Goal: Find specific page/section: Find specific page/section

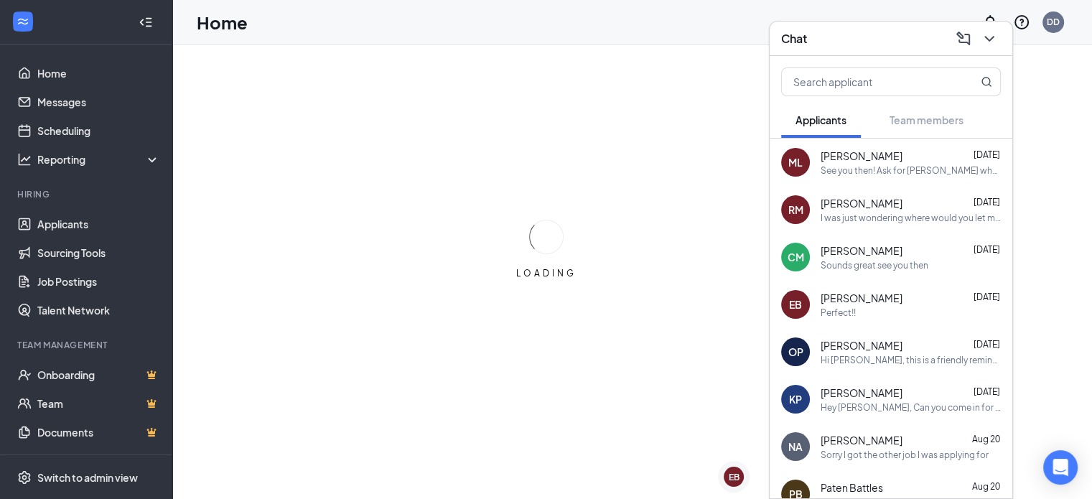
click at [844, 256] on span "[PERSON_NAME]" at bounding box center [861, 250] width 82 height 14
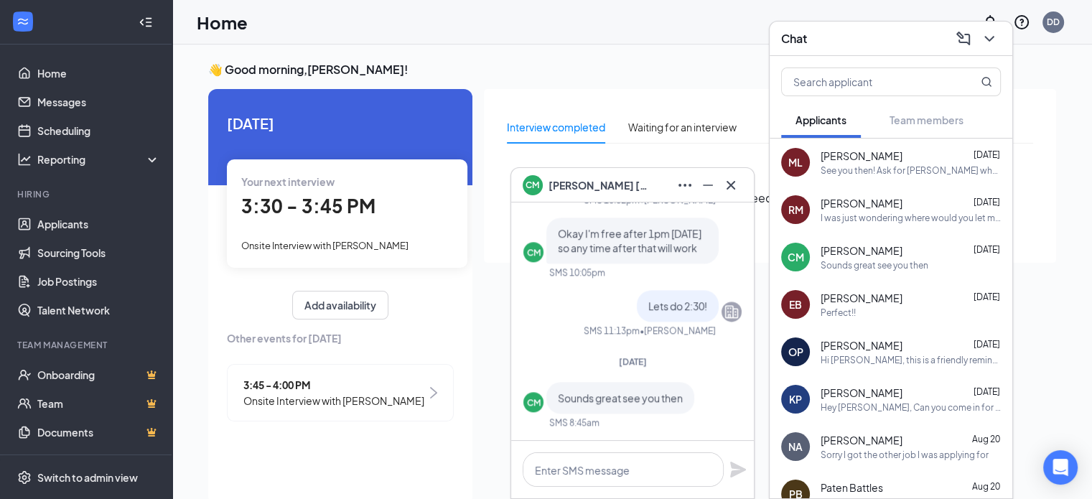
click at [538, 184] on div "CM" at bounding box center [533, 183] width 14 height 12
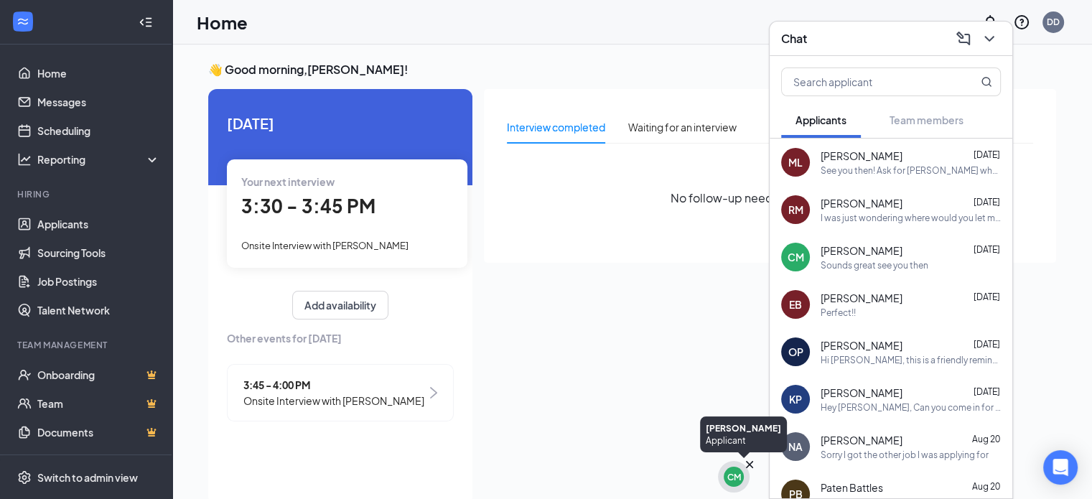
click at [734, 476] on div "CM" at bounding box center [734, 477] width 14 height 12
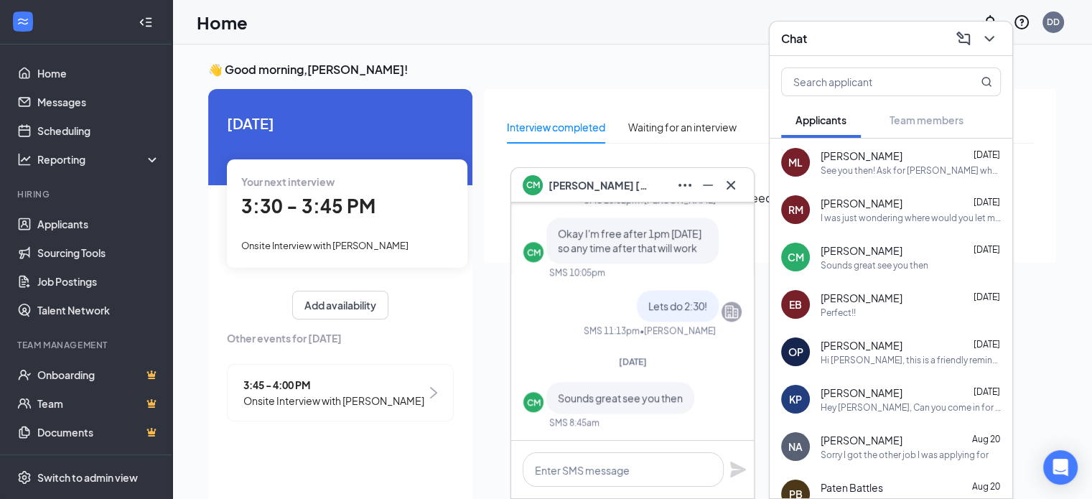
click at [585, 184] on span "[PERSON_NAME]" at bounding box center [598, 185] width 100 height 16
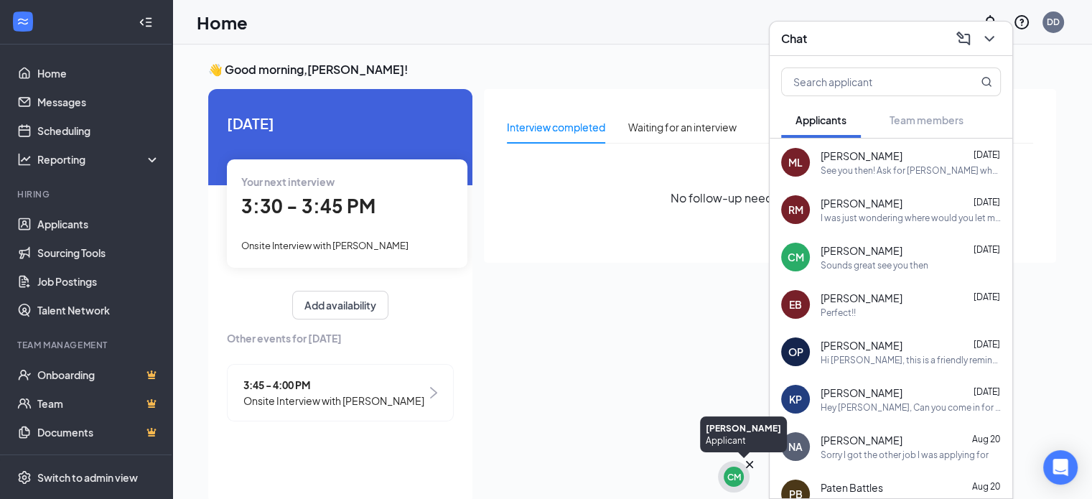
click at [737, 482] on div "CM" at bounding box center [734, 477] width 14 height 12
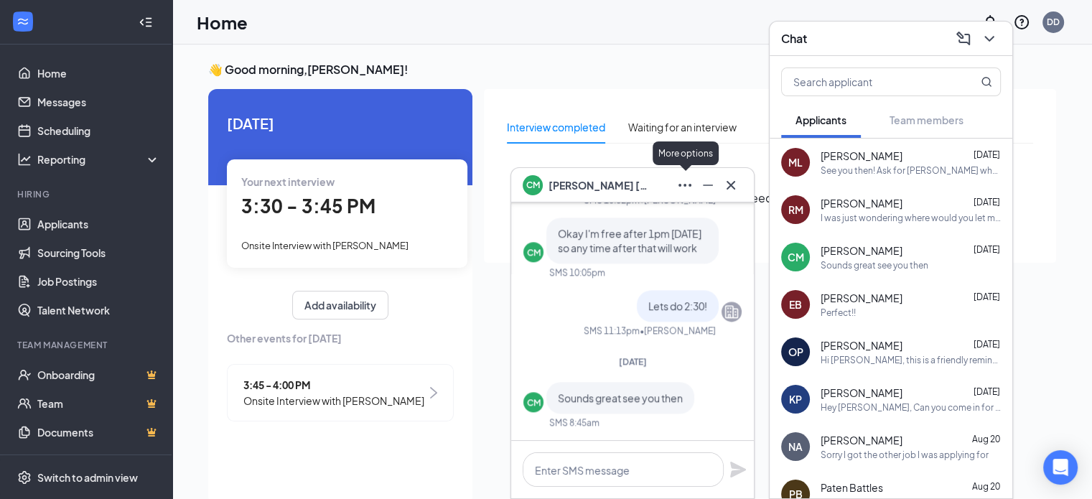
click at [690, 187] on icon "Ellipses" at bounding box center [684, 185] width 17 height 17
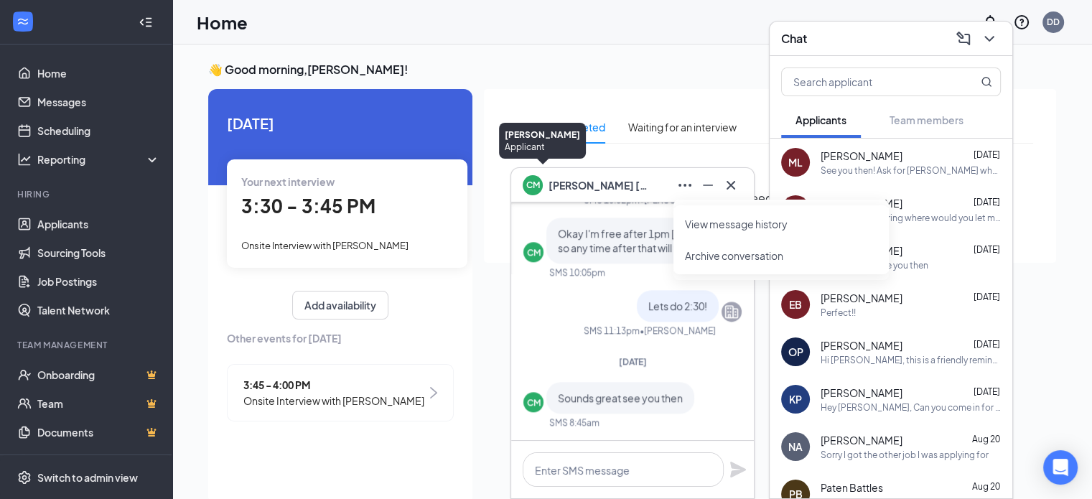
click at [532, 194] on div "CM" at bounding box center [533, 183] width 32 height 32
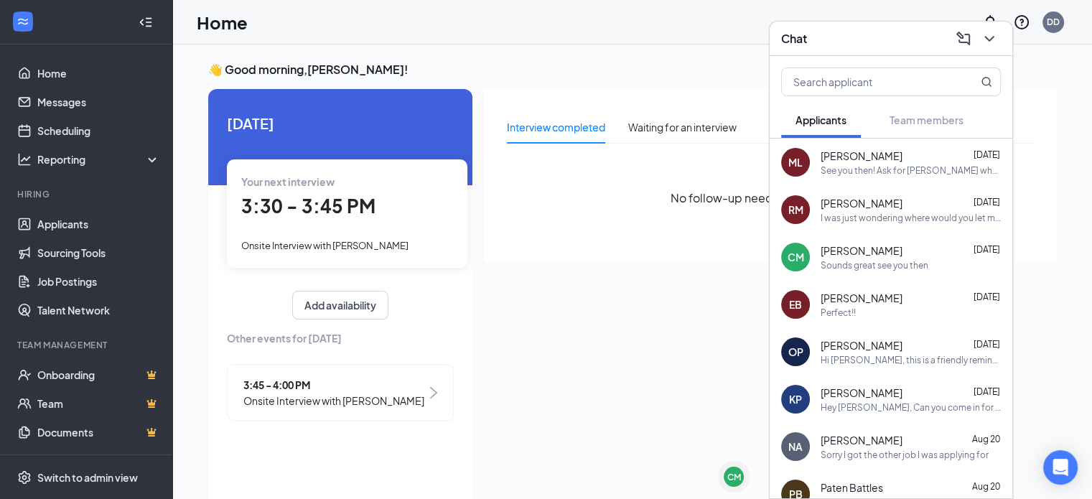
click at [843, 255] on span "[PERSON_NAME]" at bounding box center [861, 250] width 82 height 14
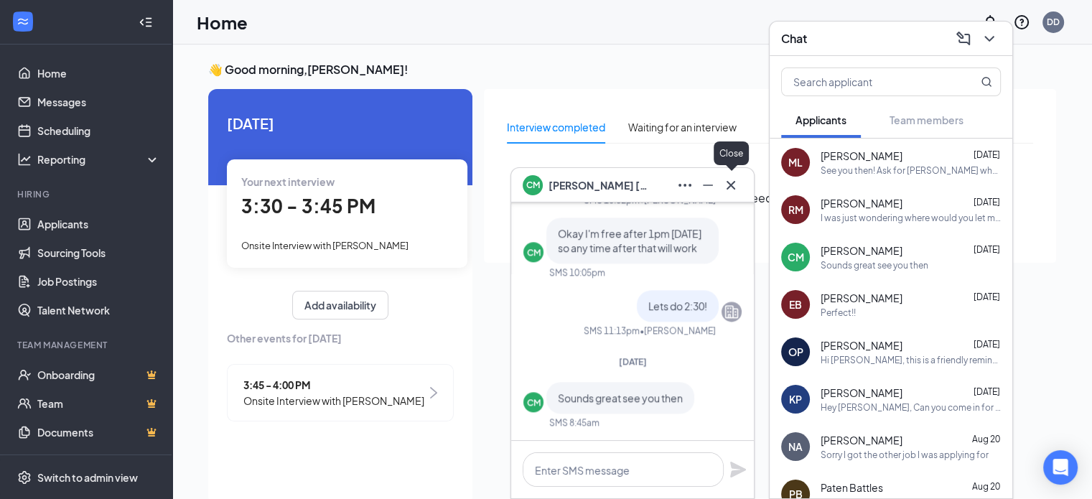
click at [729, 190] on icon "Cross" at bounding box center [730, 185] width 17 height 17
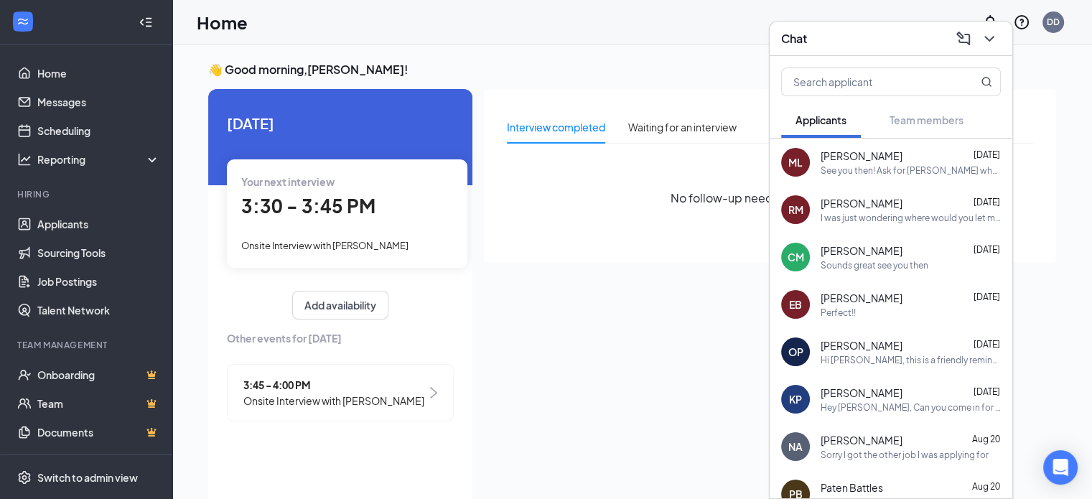
click at [876, 200] on div "[PERSON_NAME] [DATE]" at bounding box center [910, 203] width 180 height 14
click at [873, 242] on div "CM [PERSON_NAME] [DATE] Sounds great see you then" at bounding box center [890, 256] width 243 height 47
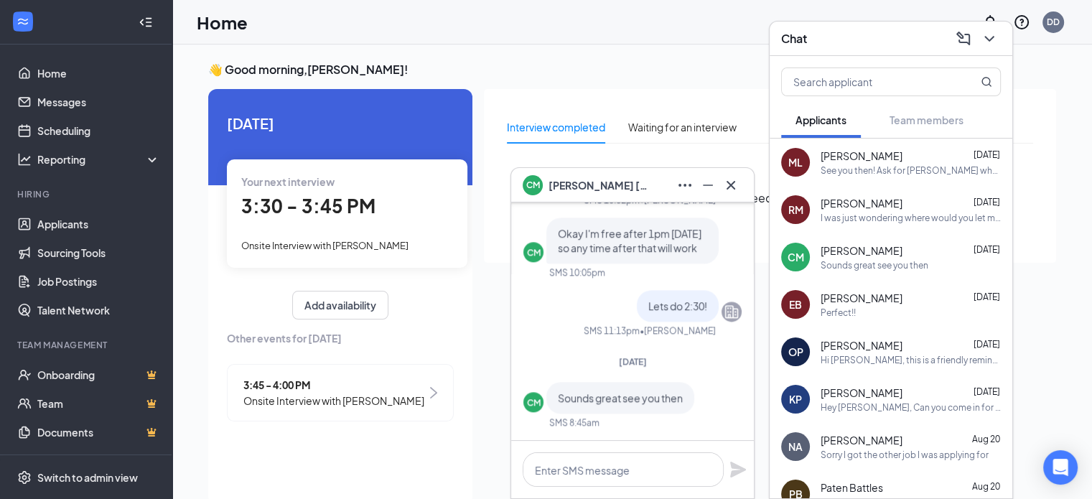
click at [594, 184] on span "[PERSON_NAME]" at bounding box center [598, 185] width 100 height 16
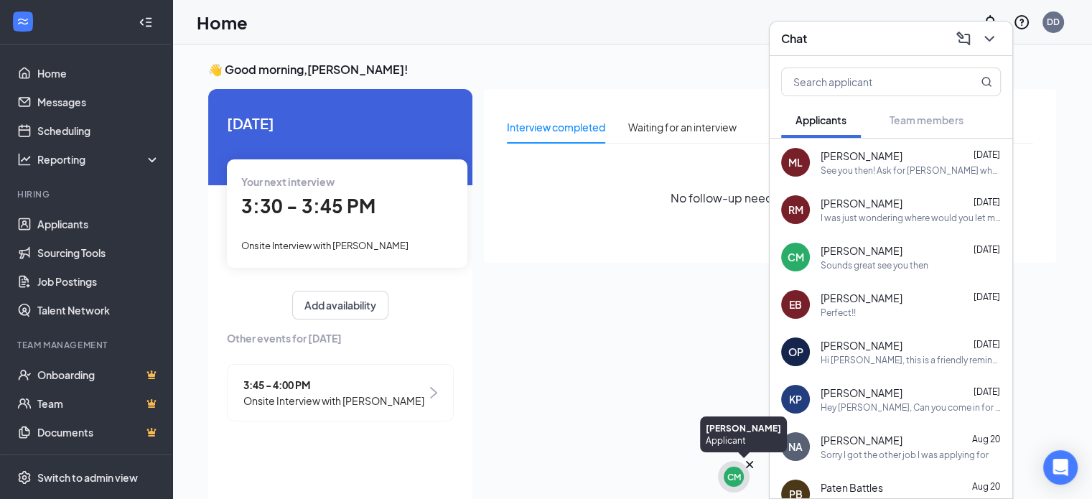
click at [738, 474] on div "CM" at bounding box center [734, 477] width 14 height 12
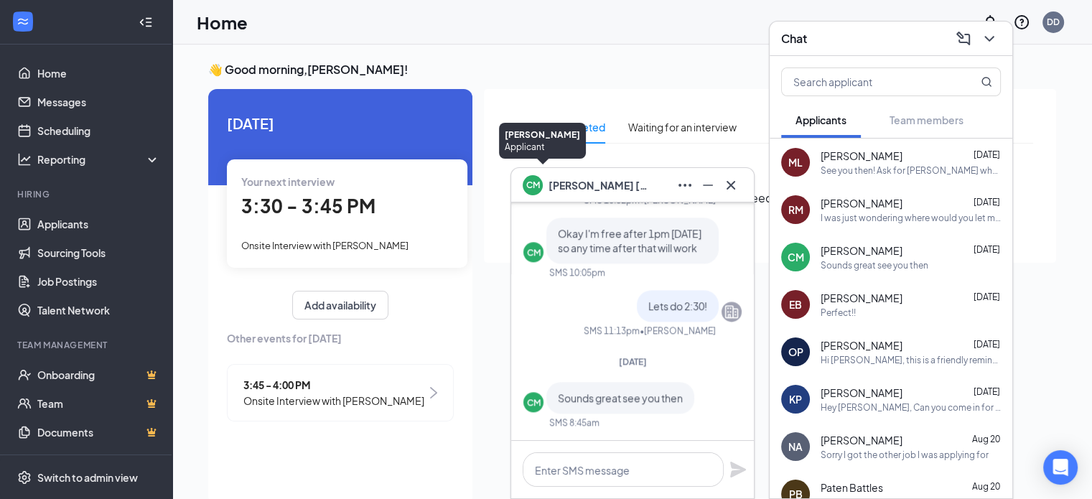
click at [529, 189] on div "CM" at bounding box center [533, 183] width 20 height 20
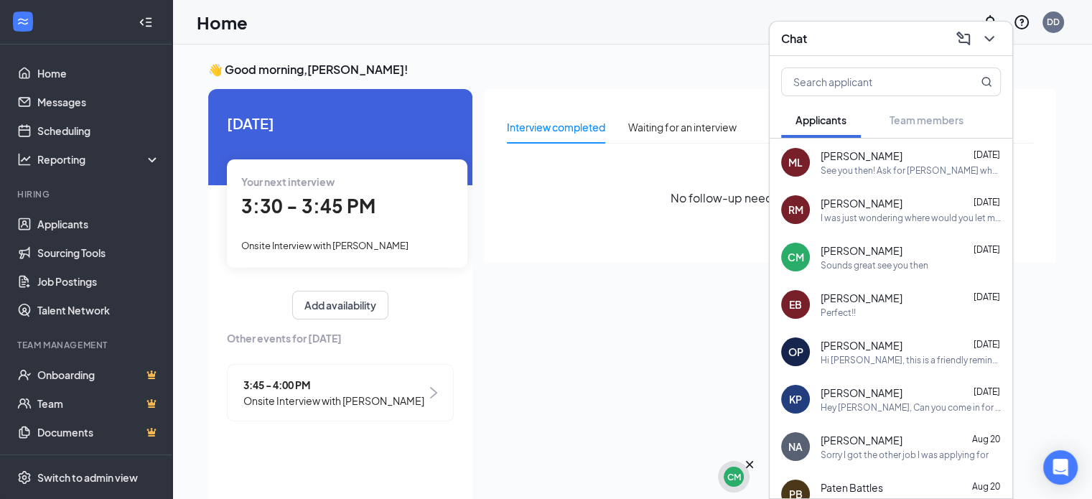
click at [735, 483] on div "CM" at bounding box center [733, 477] width 20 height 20
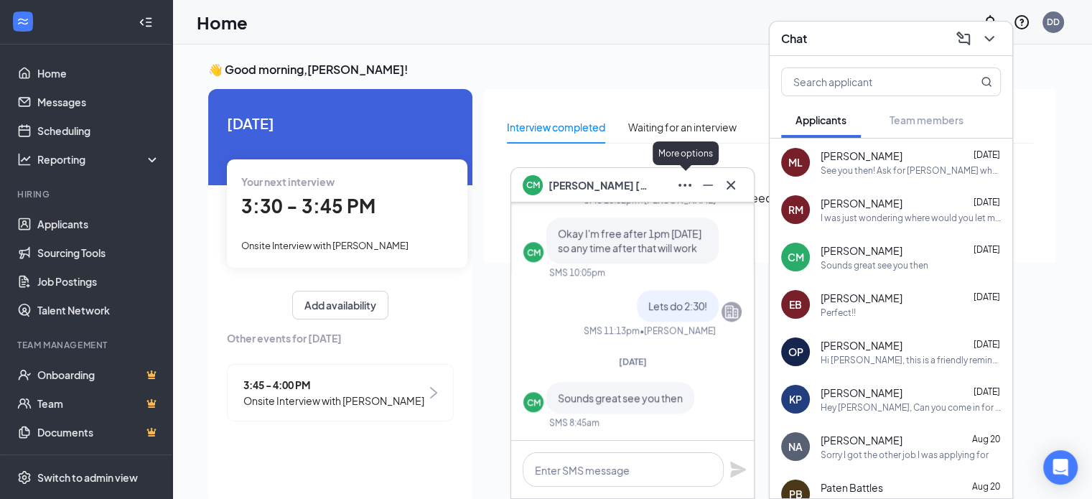
click at [675, 182] on button at bounding box center [684, 185] width 23 height 23
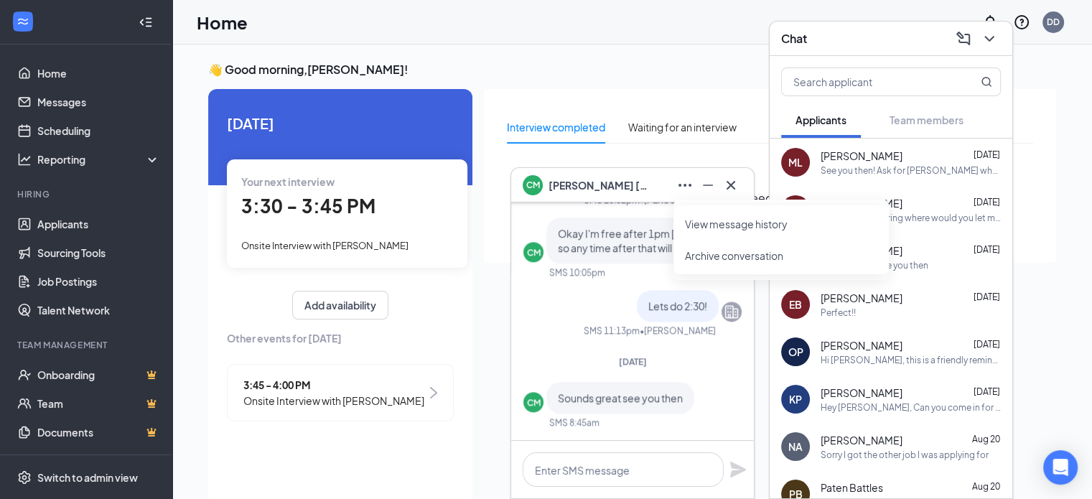
click at [655, 97] on div "Interview completed Waiting for an interview No follow-up needed at the moment" at bounding box center [770, 176] width 572 height 174
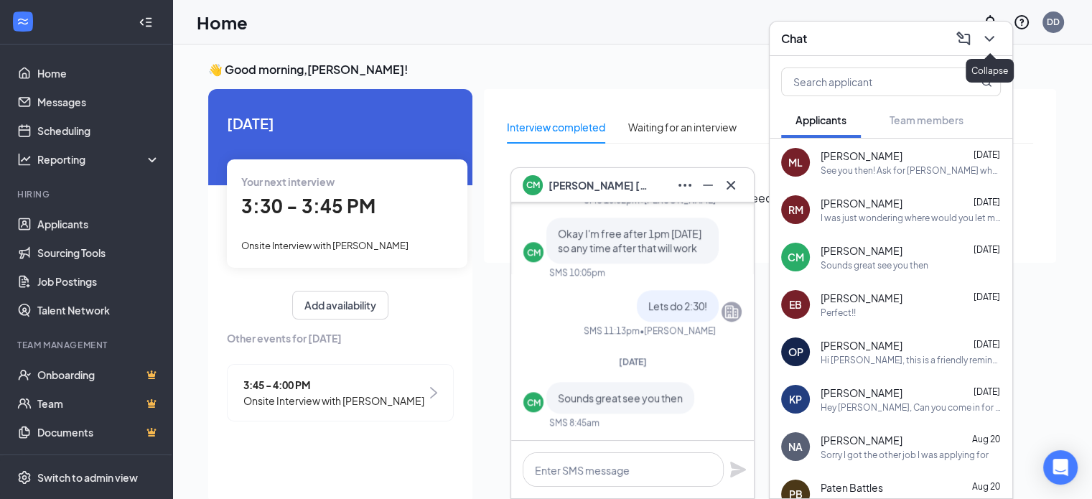
click at [983, 42] on icon "ChevronDown" at bounding box center [988, 38] width 17 height 17
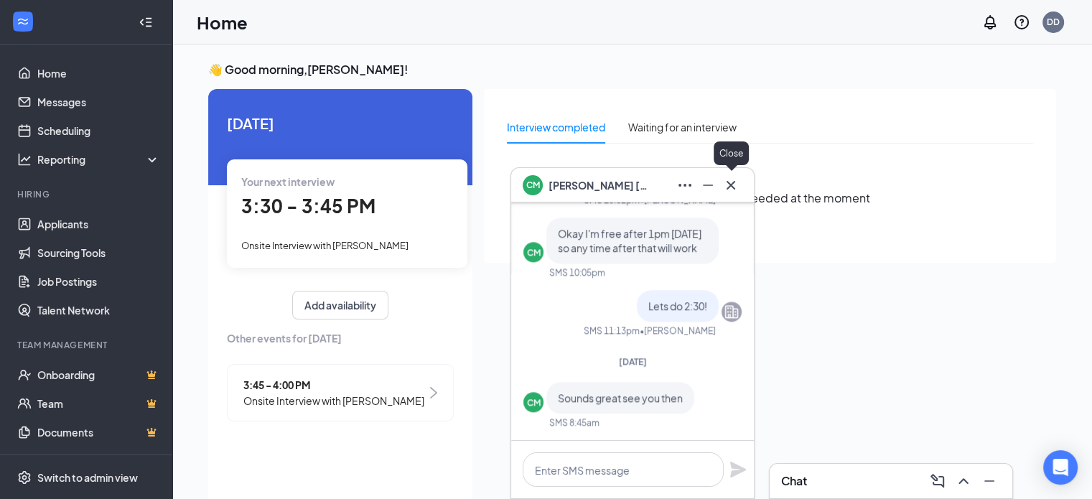
click at [721, 187] on button at bounding box center [730, 185] width 23 height 23
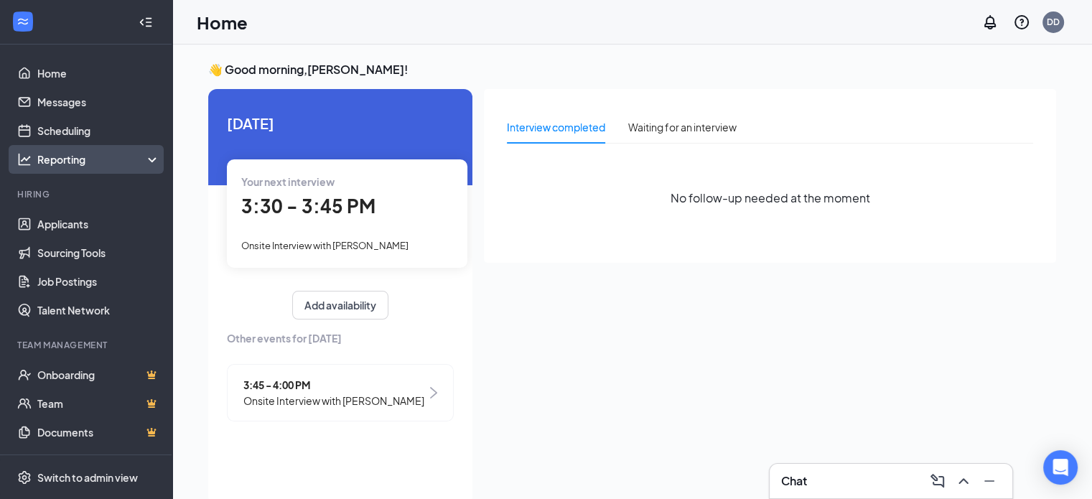
click at [141, 162] on div "Reporting" at bounding box center [98, 159] width 123 height 14
